Goal: Contribute content: Add original content to the website for others to see

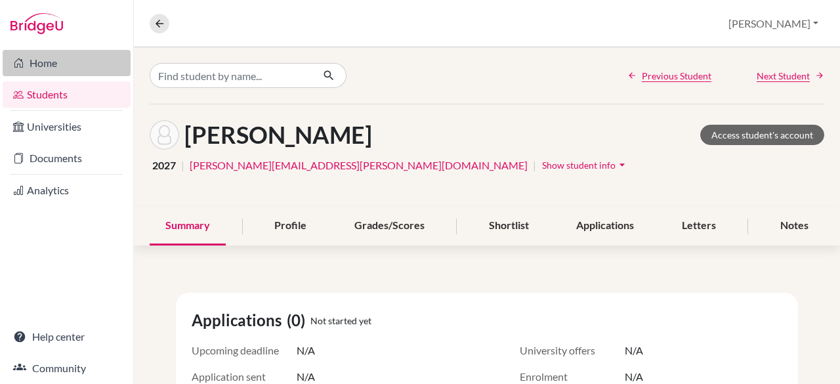
drag, startPoint x: 0, startPoint y: 0, endPoint x: 42, endPoint y: 60, distance: 73.6
click at [42, 60] on link "Home" at bounding box center [67, 63] width 128 height 26
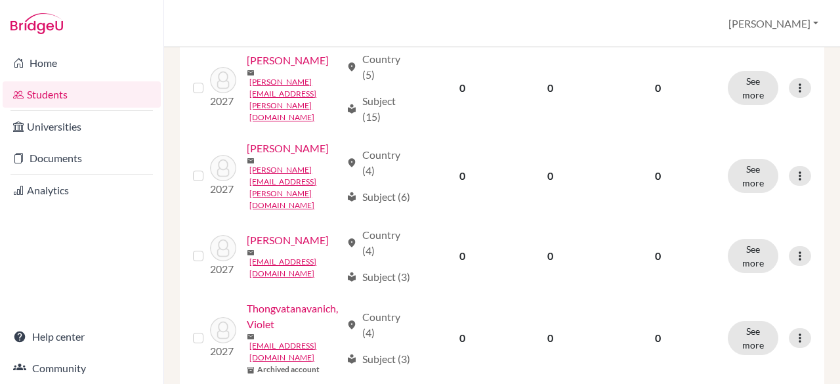
scroll to position [1172, 0]
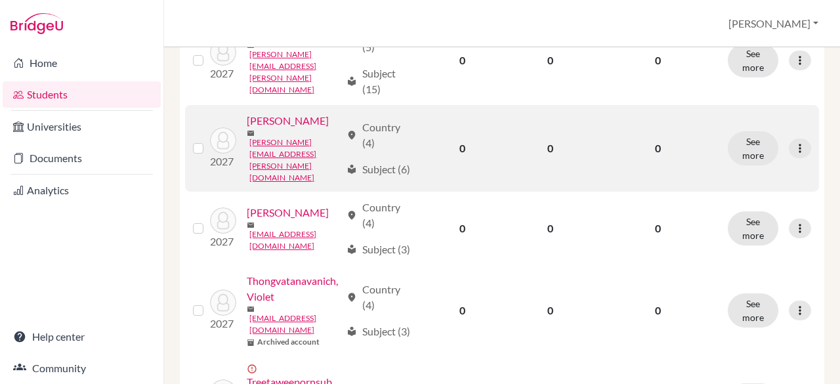
click at [247, 129] on link "[PERSON_NAME]" at bounding box center [288, 121] width 82 height 16
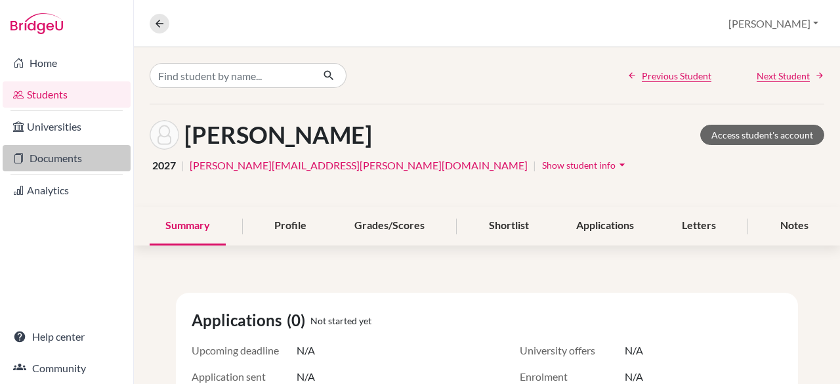
click at [78, 158] on link "Documents" at bounding box center [67, 158] width 128 height 26
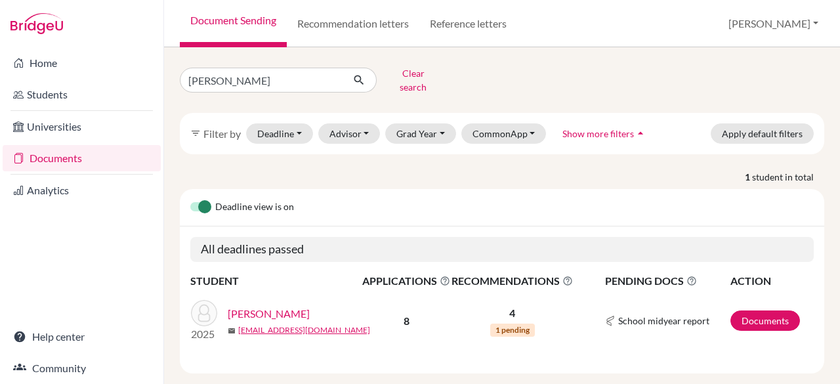
scroll to position [11, 0]
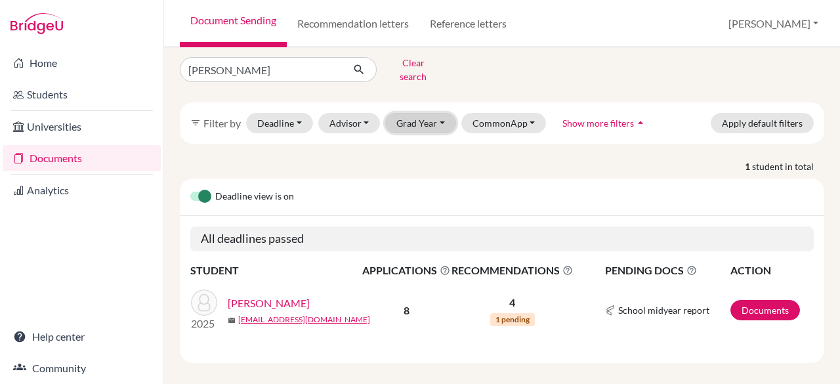
click at [436, 113] on button "Grad Year" at bounding box center [420, 123] width 71 height 20
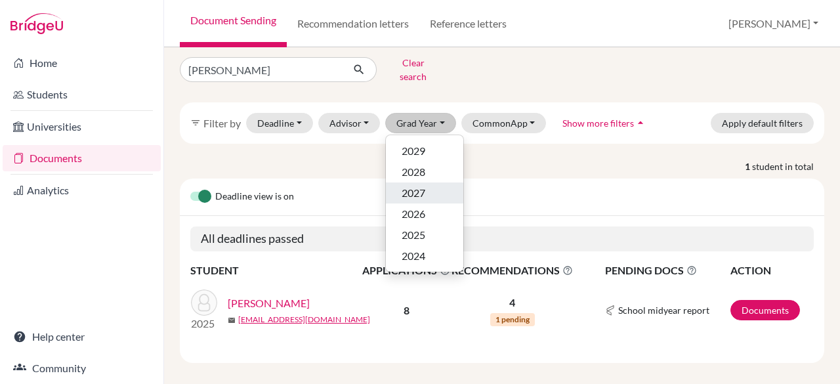
click at [416, 185] on span "2027" at bounding box center [414, 193] width 24 height 16
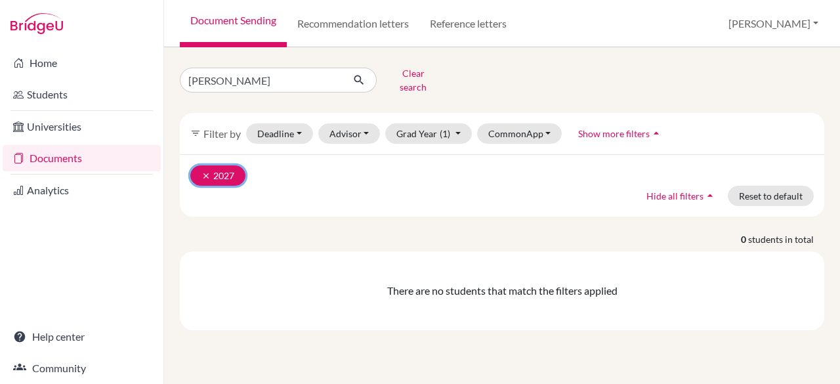
click at [205, 171] on icon "clear" at bounding box center [206, 175] width 9 height 9
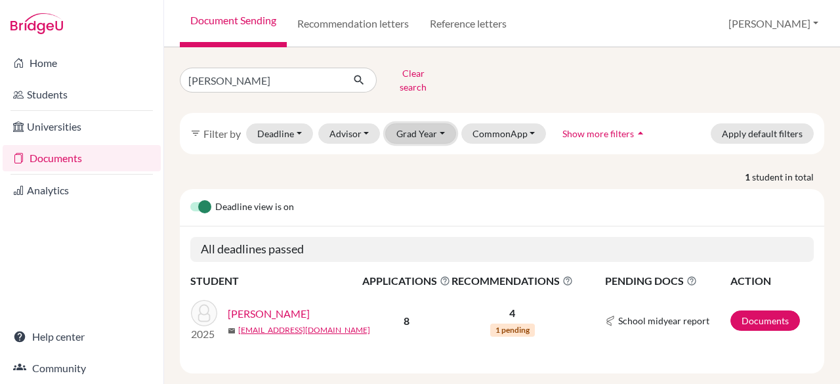
click at [437, 123] on button "Grad Year" at bounding box center [420, 133] width 71 height 20
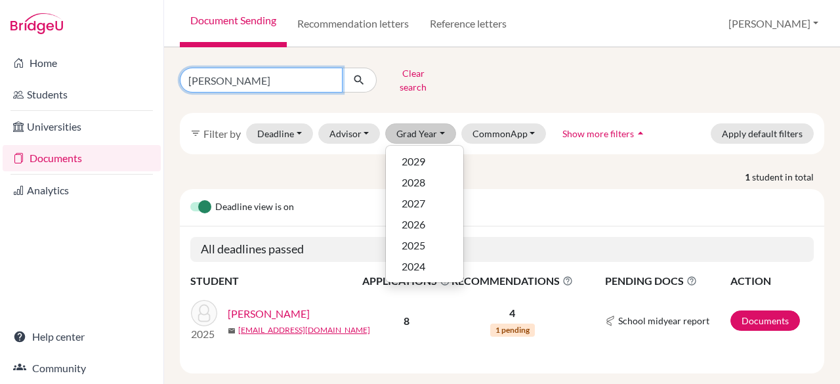
click at [275, 79] on input "[PERSON_NAME]" at bounding box center [261, 80] width 163 height 25
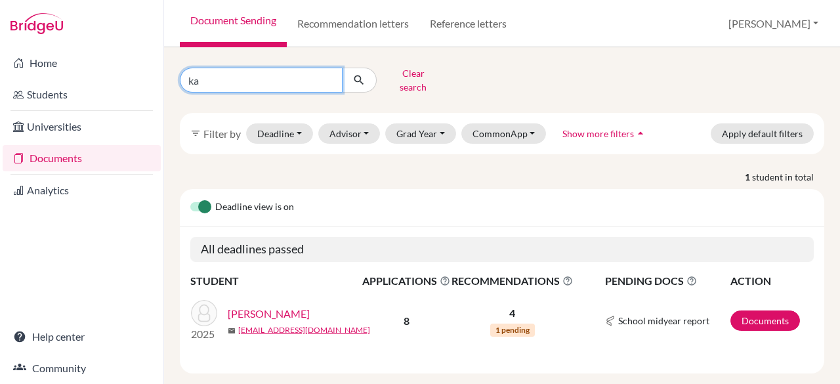
type input "k"
type input "[PERSON_NAME]"
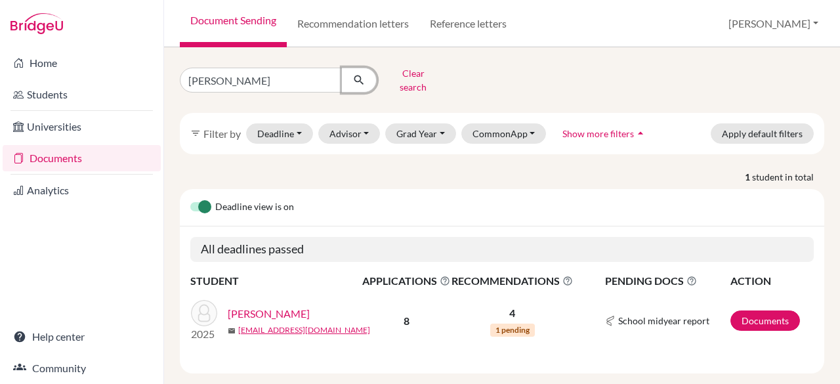
click at [359, 74] on icon "submit" at bounding box center [359, 80] width 13 height 13
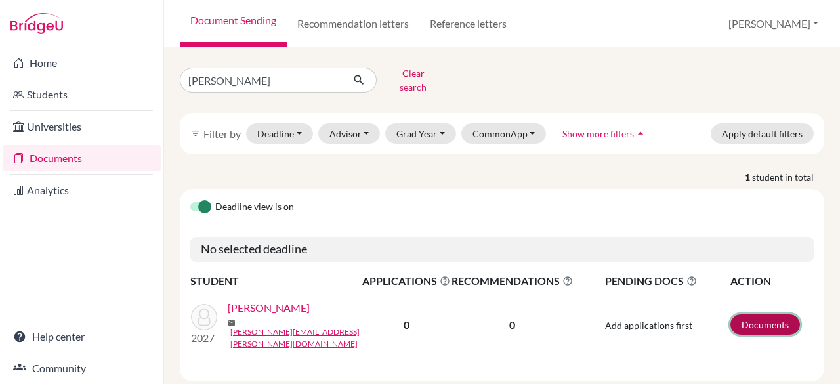
click at [743, 315] on link "Documents" at bounding box center [766, 325] width 70 height 20
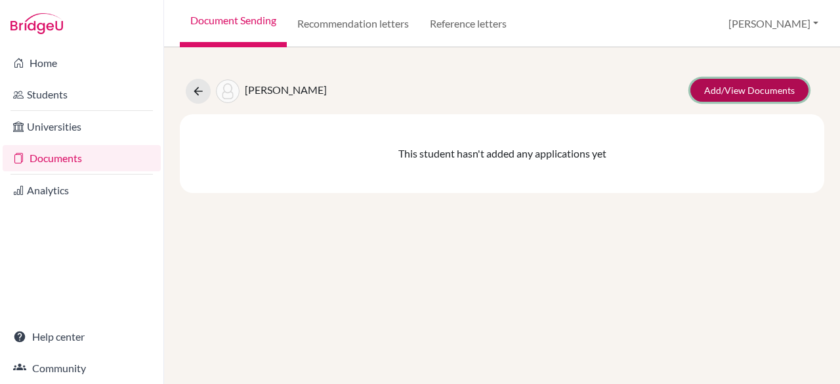
click at [734, 89] on link "Add/View Documents" at bounding box center [750, 90] width 118 height 23
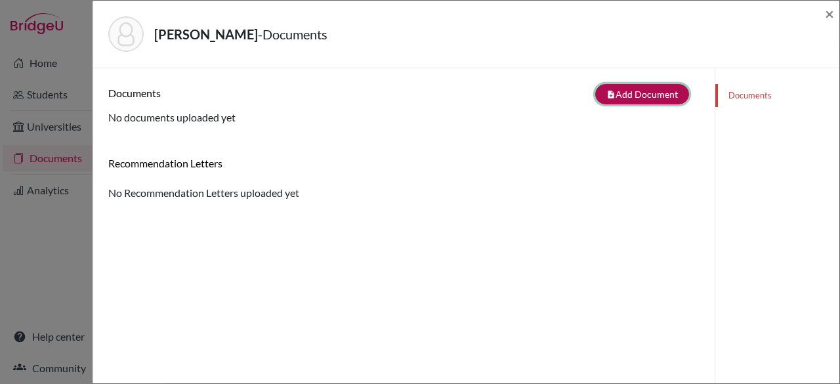
click at [650, 91] on button "note_add Add Document" at bounding box center [643, 94] width 94 height 20
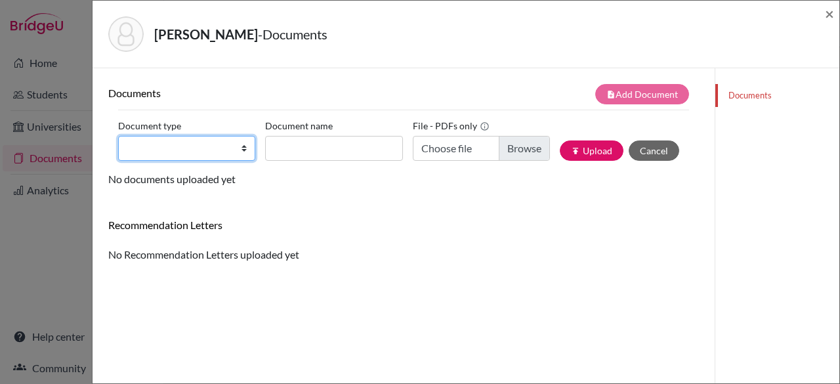
click at [241, 147] on select "Change explanation for Common App reports Counselor recommendation Internationa…" at bounding box center [186, 148] width 137 height 25
select select "2"
click at [118, 136] on select "Change explanation for Common App reports Counselor recommendation Internationa…" at bounding box center [186, 148] width 137 height 25
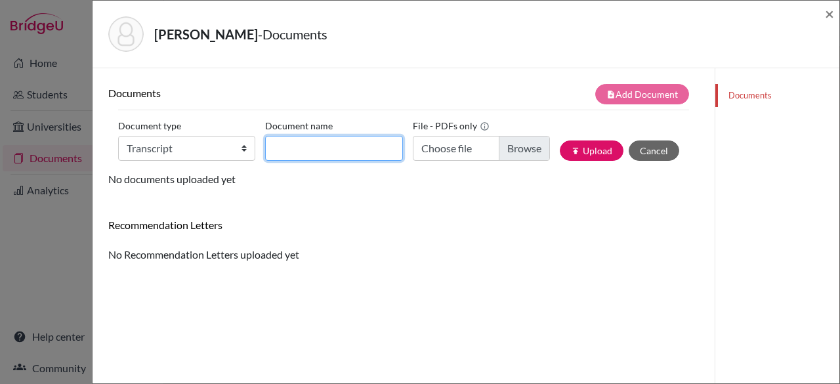
click at [276, 148] on input "Document name" at bounding box center [333, 148] width 137 height 25
type input "Grade 9"
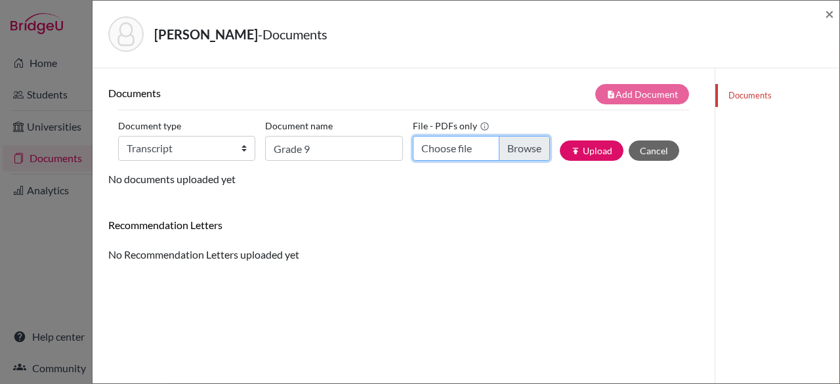
click at [513, 149] on input "Choose file" at bounding box center [481, 148] width 137 height 25
type input "C:\fakepath\Grade 9 Report Card - SMISF21220083.pdf"
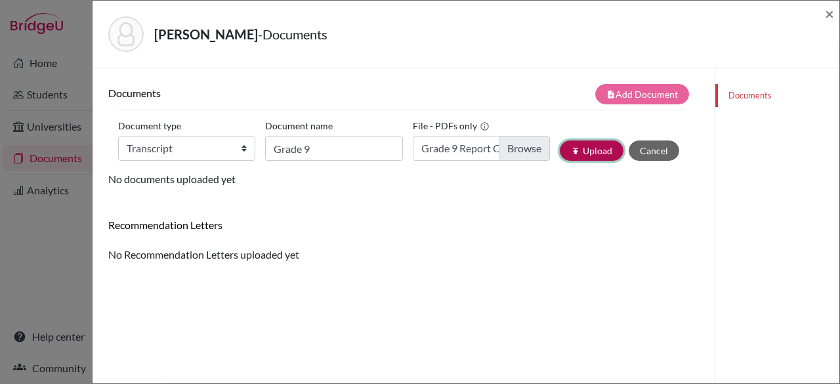
click at [576, 154] on button "publish Upload" at bounding box center [592, 151] width 64 height 20
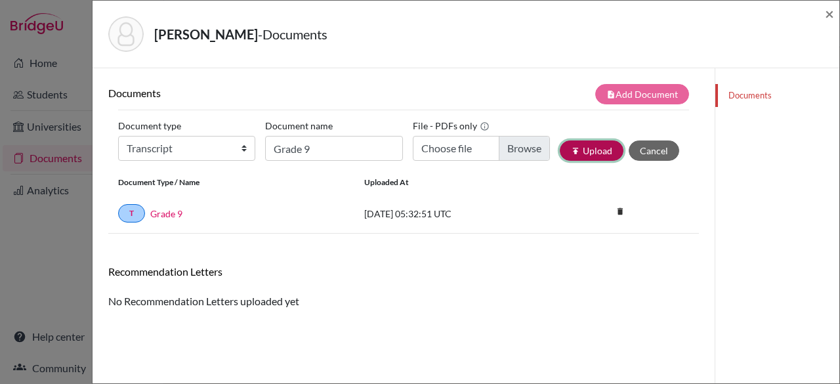
click at [576, 154] on button "publish Upload" at bounding box center [592, 151] width 64 height 20
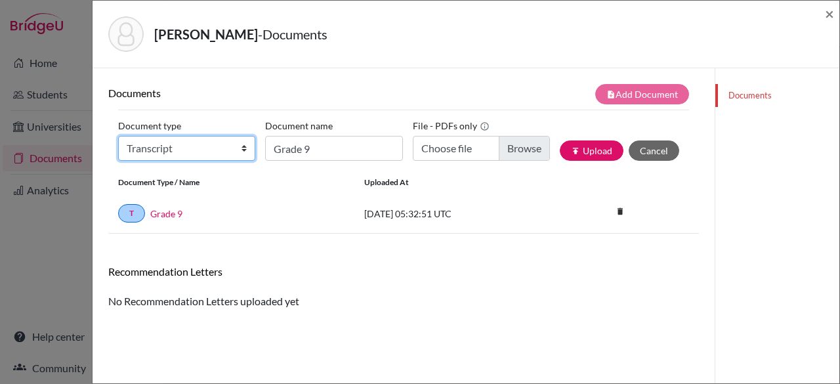
click at [239, 148] on select "Change explanation for Common App reports Counselor recommendation Internationa…" at bounding box center [186, 148] width 137 height 25
click at [668, 254] on div "Documents note_add Add Document Document type Change explanation for Common App…" at bounding box center [403, 196] width 591 height 225
click at [163, 211] on link "Grade 9" at bounding box center [166, 214] width 32 height 14
click at [236, 145] on select "Change explanation for Common App reports Counselor recommendation Internationa…" at bounding box center [186, 148] width 137 height 25
select select "2"
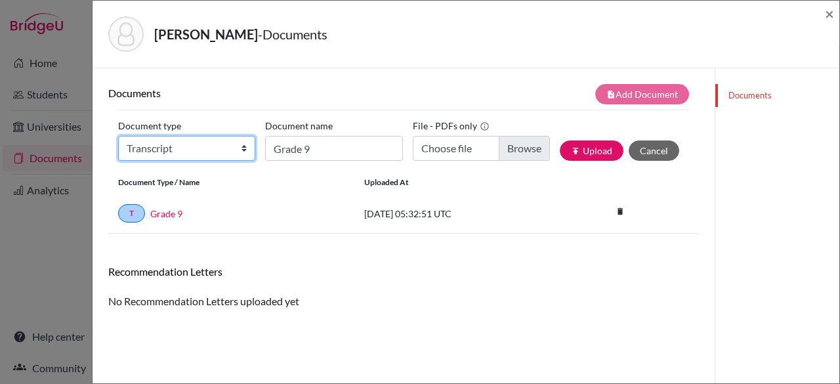
click at [118, 136] on select "Change explanation for Common App reports Counselor recommendation Internationa…" at bounding box center [186, 148] width 137 height 25
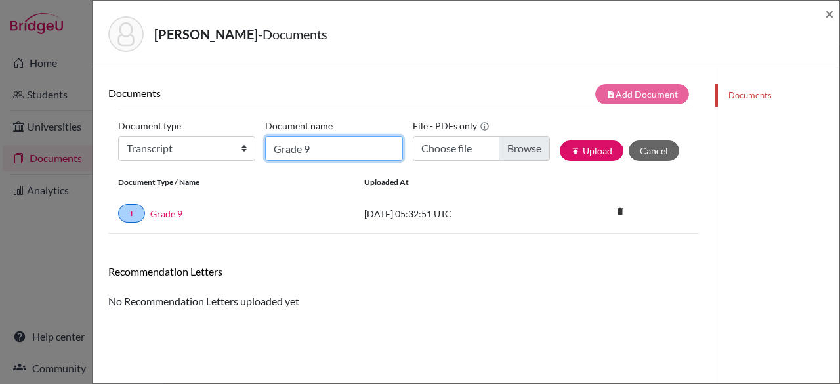
click at [286, 147] on input "Grade 9" at bounding box center [333, 148] width 137 height 25
type input "Grade 10"
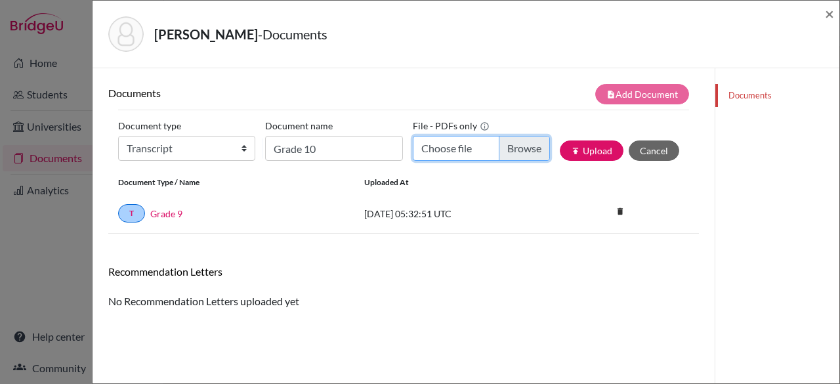
click at [518, 149] on input "Choose file" at bounding box center [481, 148] width 137 height 25
type input "C:\fakepath\Grade 10 Hindi.pdf"
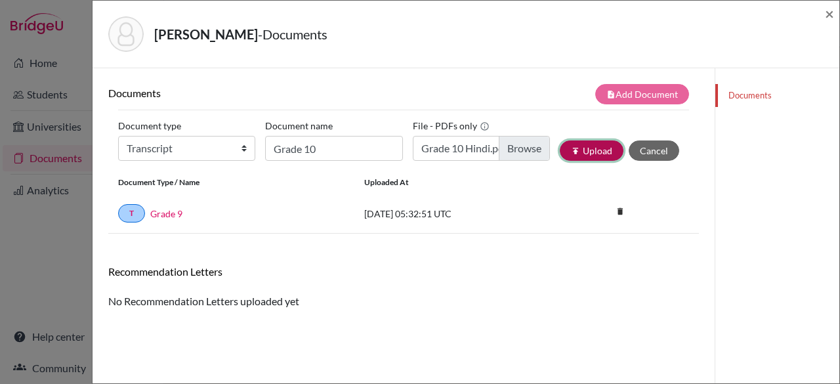
click at [583, 151] on button "publish Upload" at bounding box center [592, 151] width 64 height 20
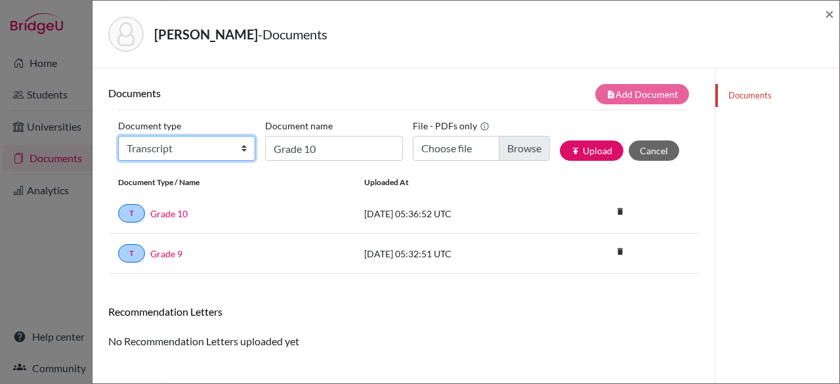
click at [242, 148] on select "Change explanation for Common App reports Counselor recommendation Internationa…" at bounding box center [186, 148] width 137 height 25
select select "2"
click at [118, 136] on select "Change explanation for Common App reports Counselor recommendation Internationa…" at bounding box center [186, 148] width 137 height 25
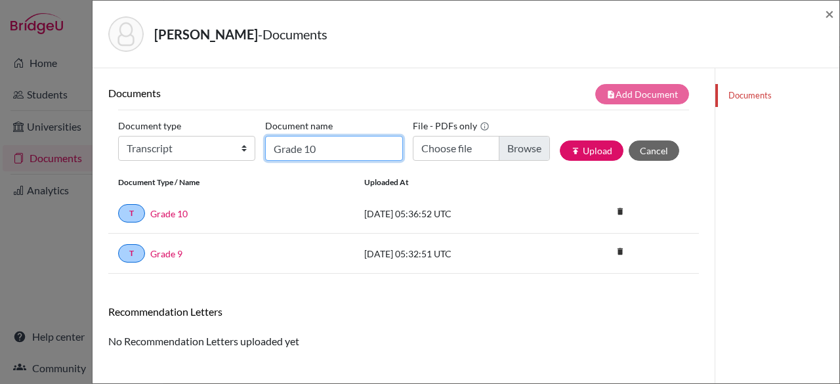
click at [292, 154] on input "Grade 10" at bounding box center [333, 148] width 137 height 25
type input "Grade 10"
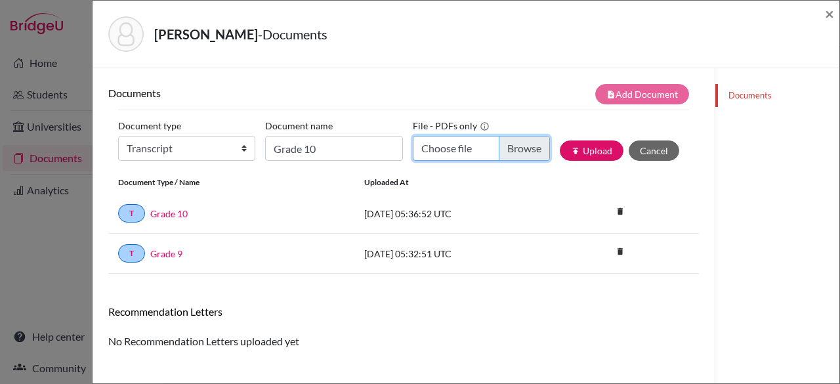
click at [522, 150] on input "Choose file" at bounding box center [481, 148] width 137 height 25
type input "C:\fakepath\Grade 10 Final report.pdf"
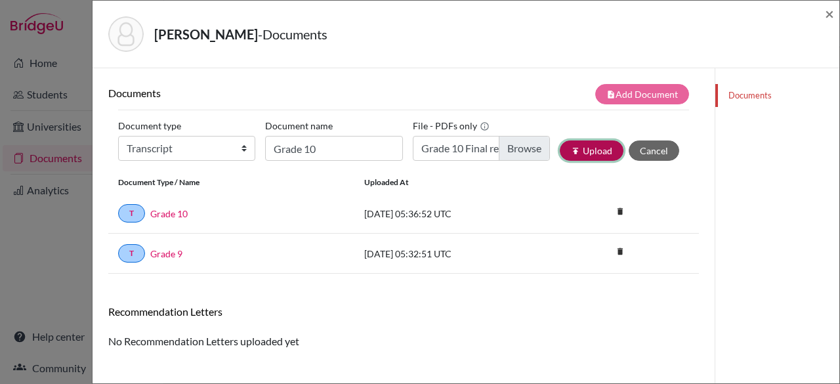
click at [583, 150] on button "publish Upload" at bounding box center [592, 151] width 64 height 20
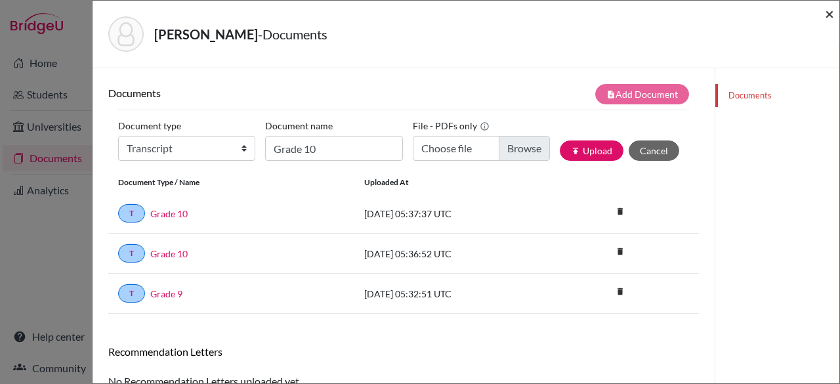
click at [828, 12] on span "×" at bounding box center [829, 13] width 9 height 19
